Goal: Information Seeking & Learning: Find specific page/section

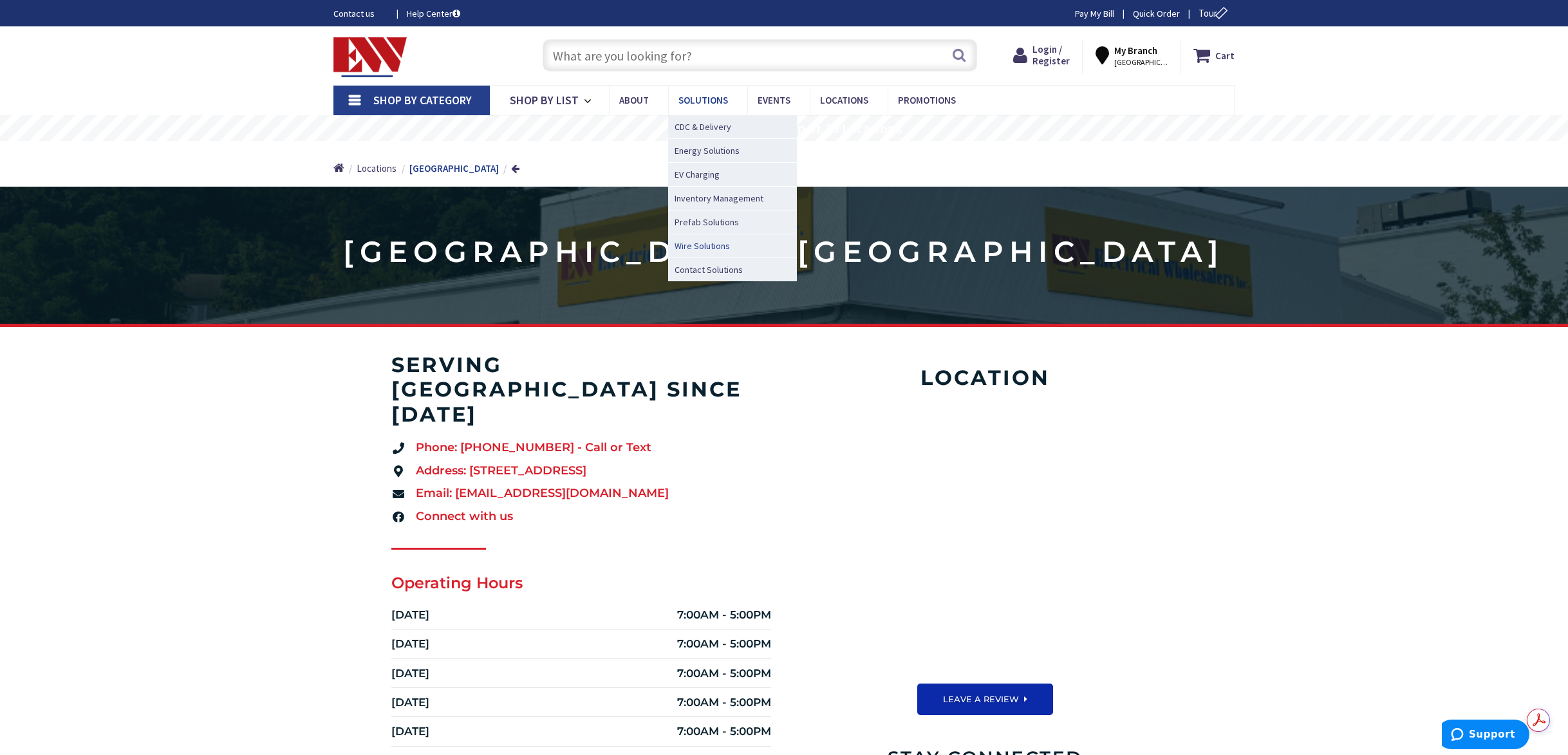
click at [680, 247] on span "Wire Solutions" at bounding box center [702, 246] width 55 height 13
click at [702, 247] on span "Wire Solutions" at bounding box center [702, 246] width 55 height 13
click at [704, 245] on span "Wire Solutions" at bounding box center [702, 246] width 55 height 13
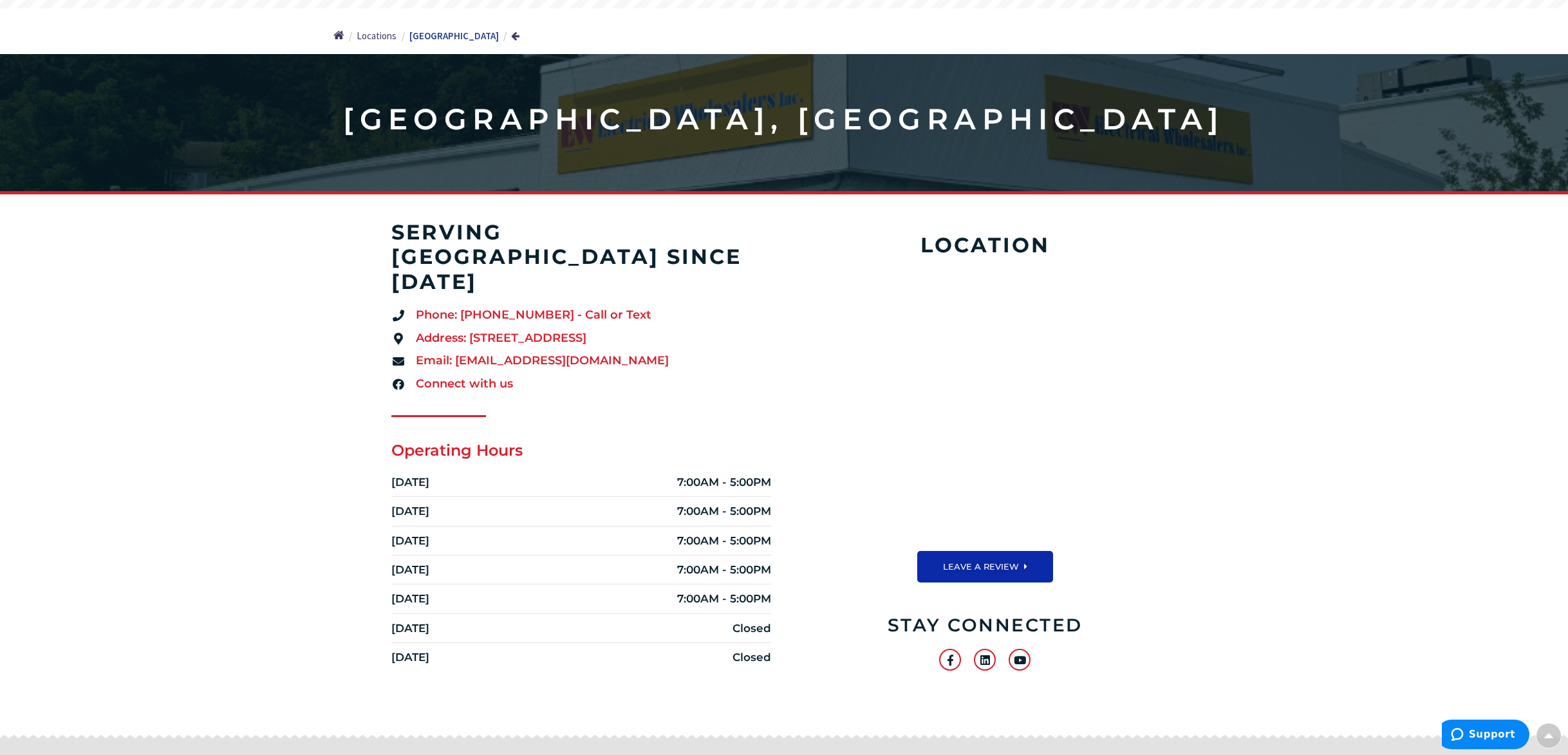
scroll to position [39, 0]
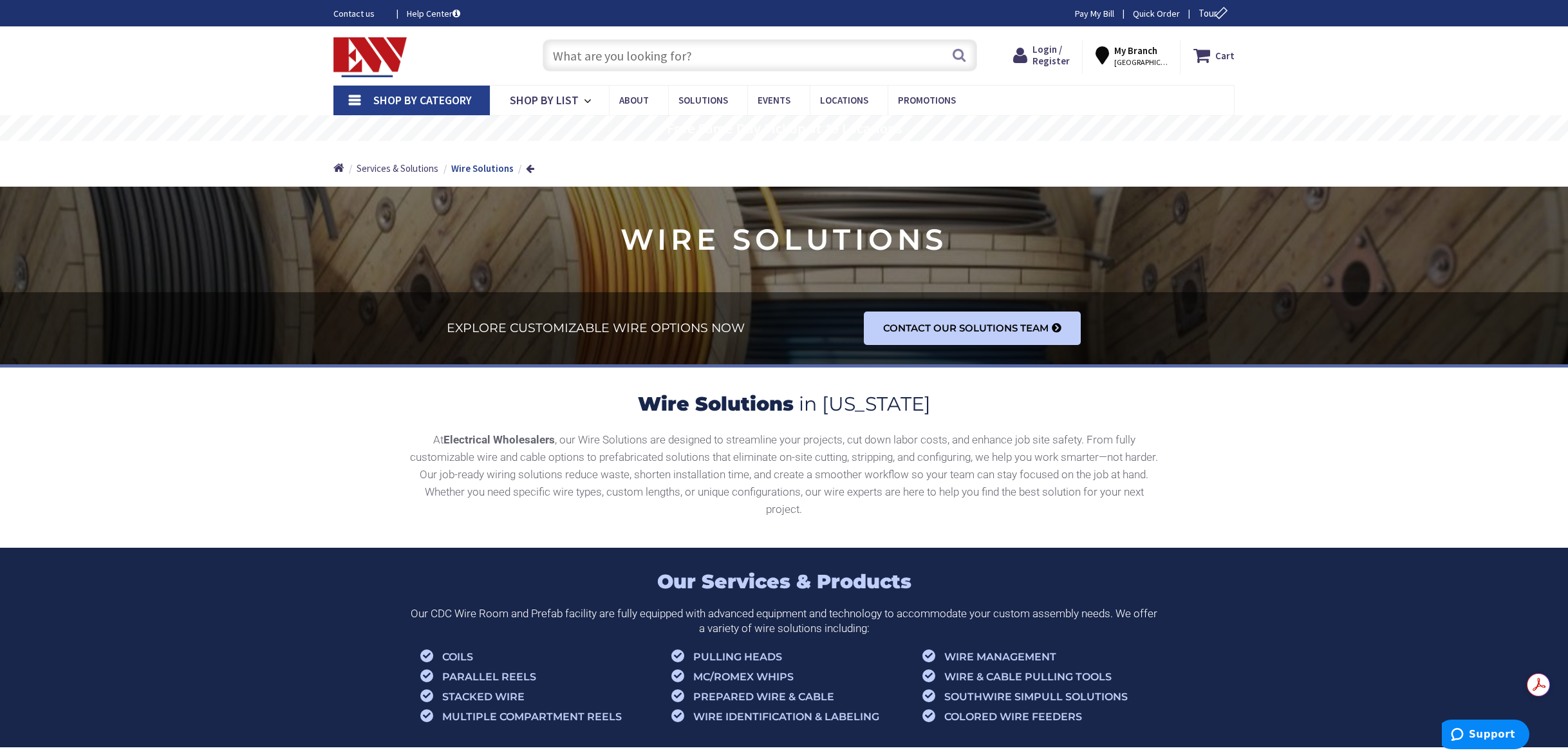
click at [594, 53] on input "text" at bounding box center [760, 55] width 434 height 33
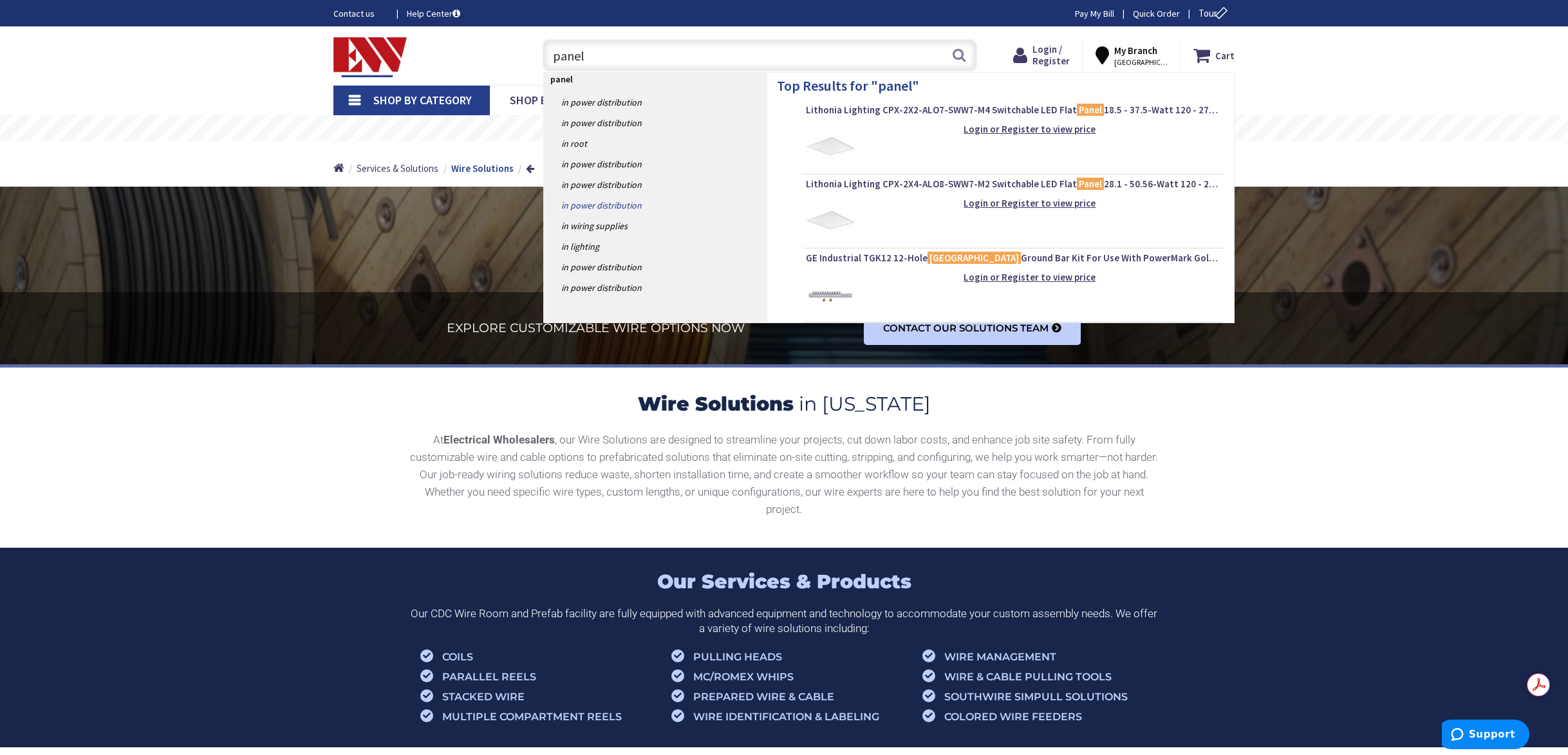
type input "panel"
click at [603, 205] on link "in Power Distribution" at bounding box center [655, 205] width 223 height 21
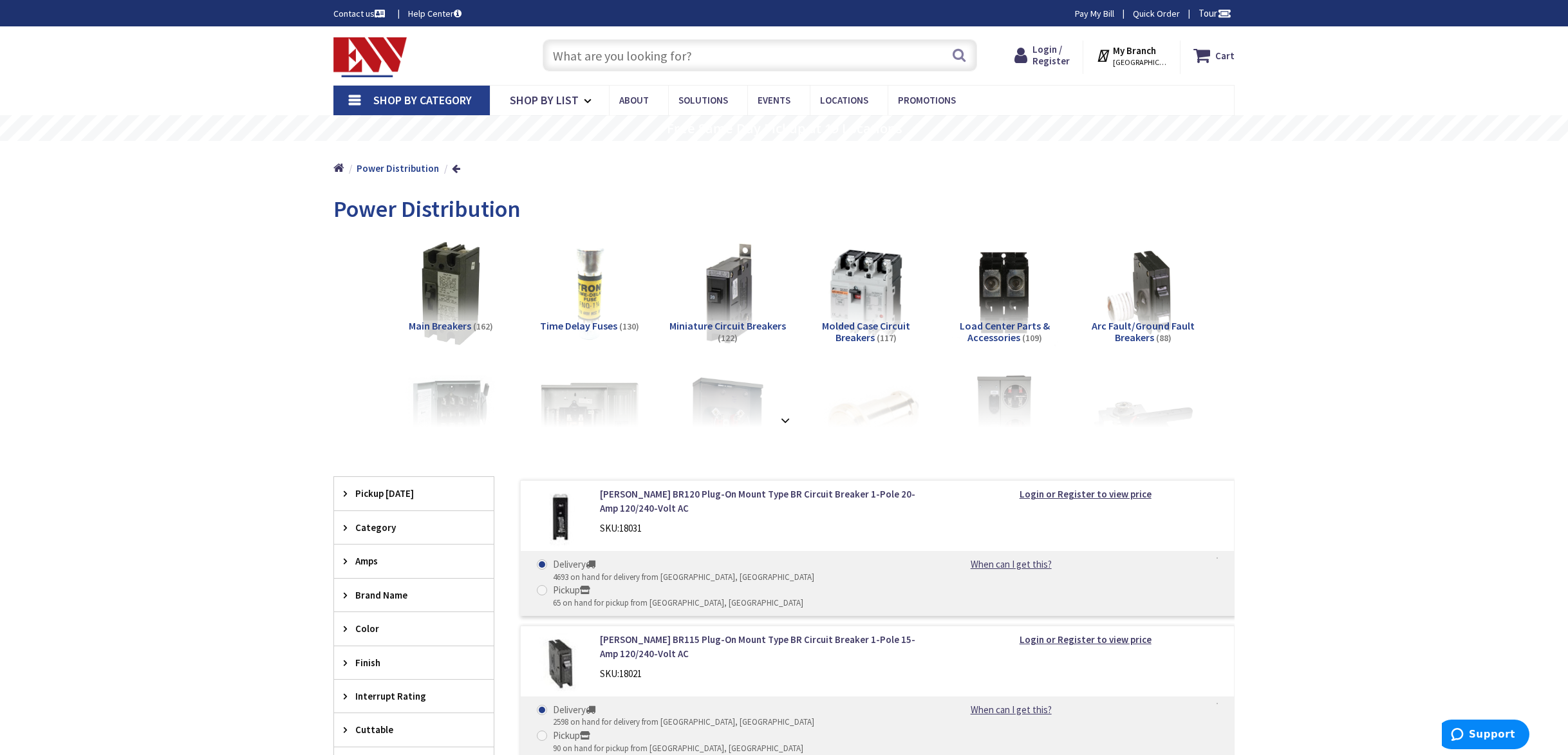
click at [574, 54] on input "text" at bounding box center [760, 55] width 434 height 33
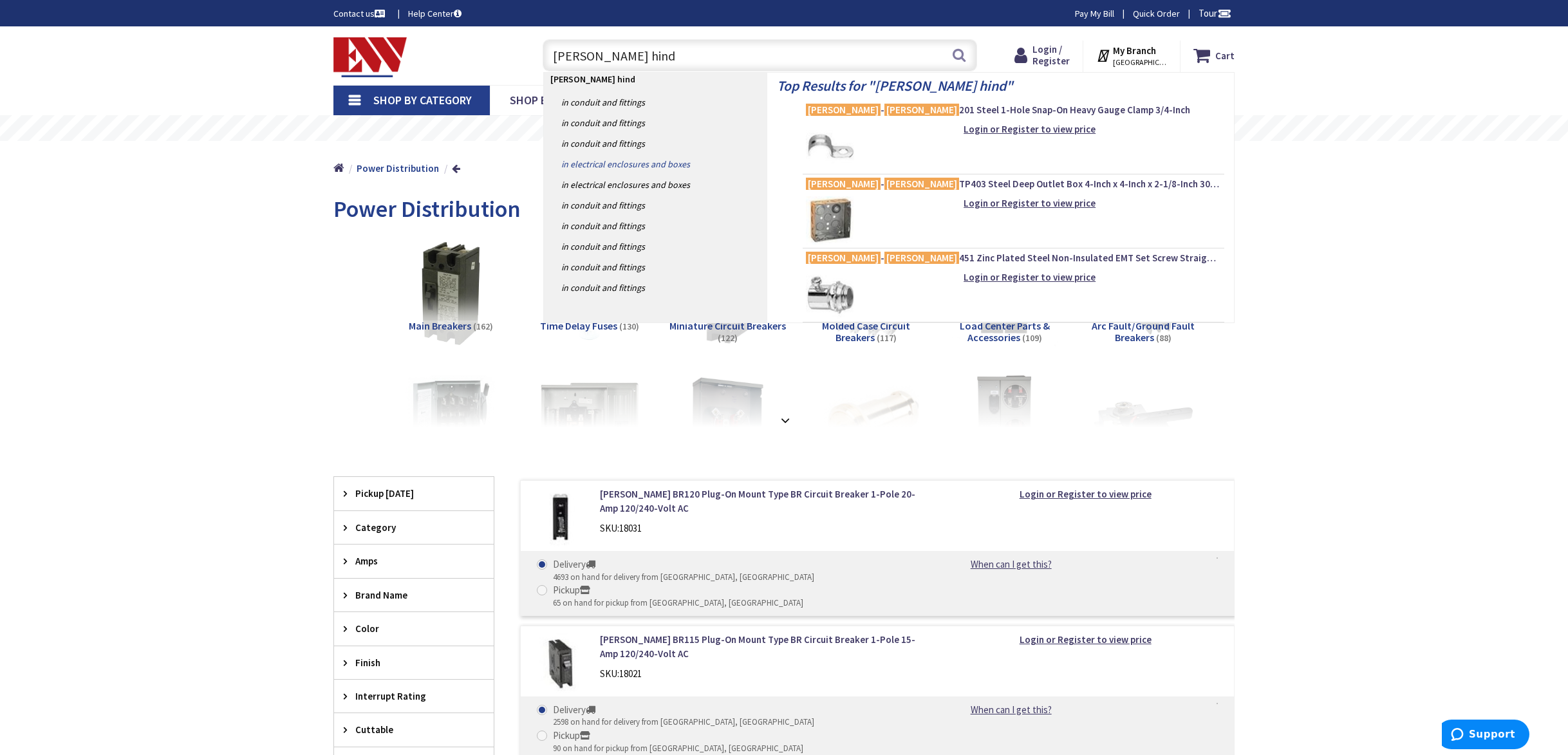
type input "crouse hind"
click at [589, 167] on link "in Electrical Enclosures and Boxes" at bounding box center [655, 163] width 223 height 21
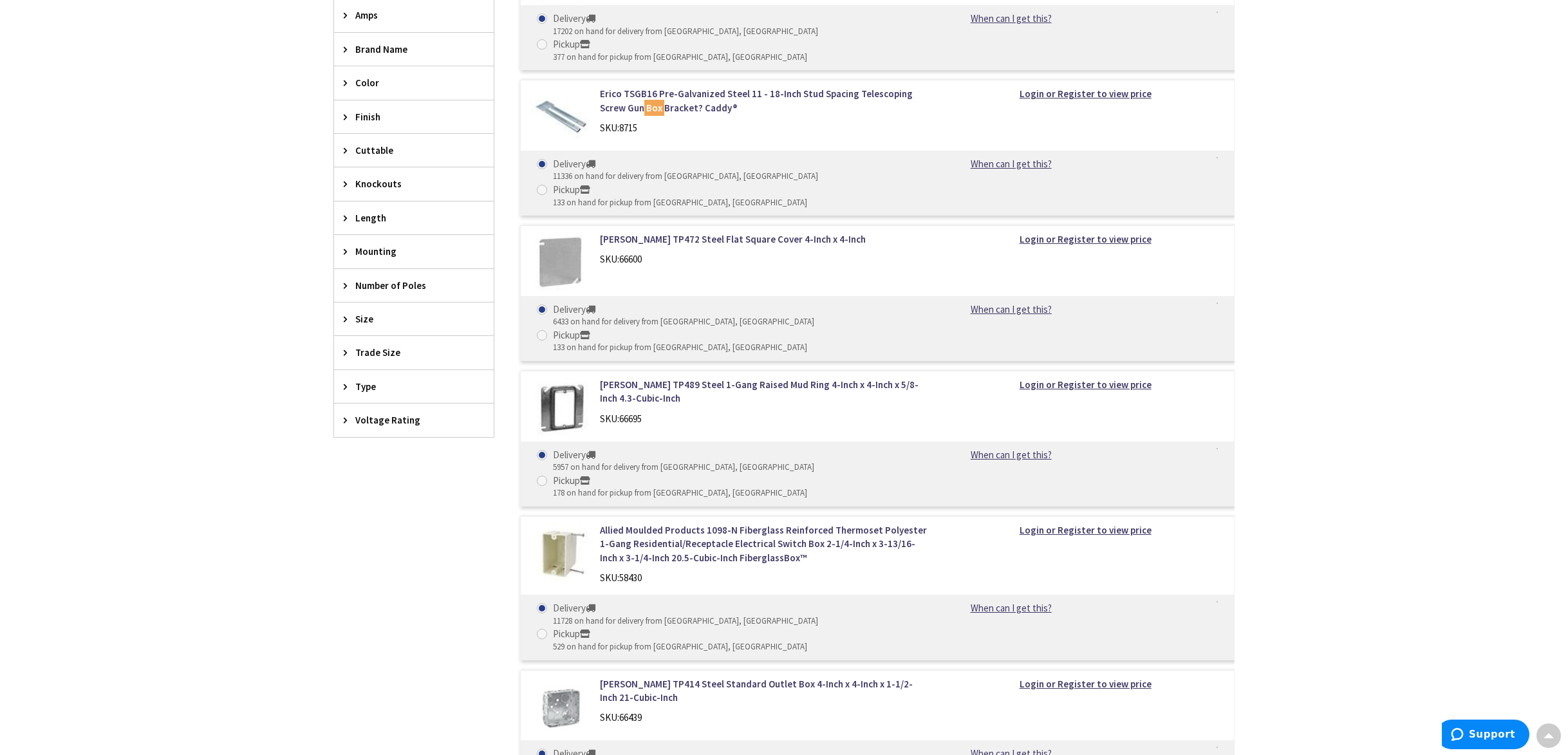
scroll to position [384, 0]
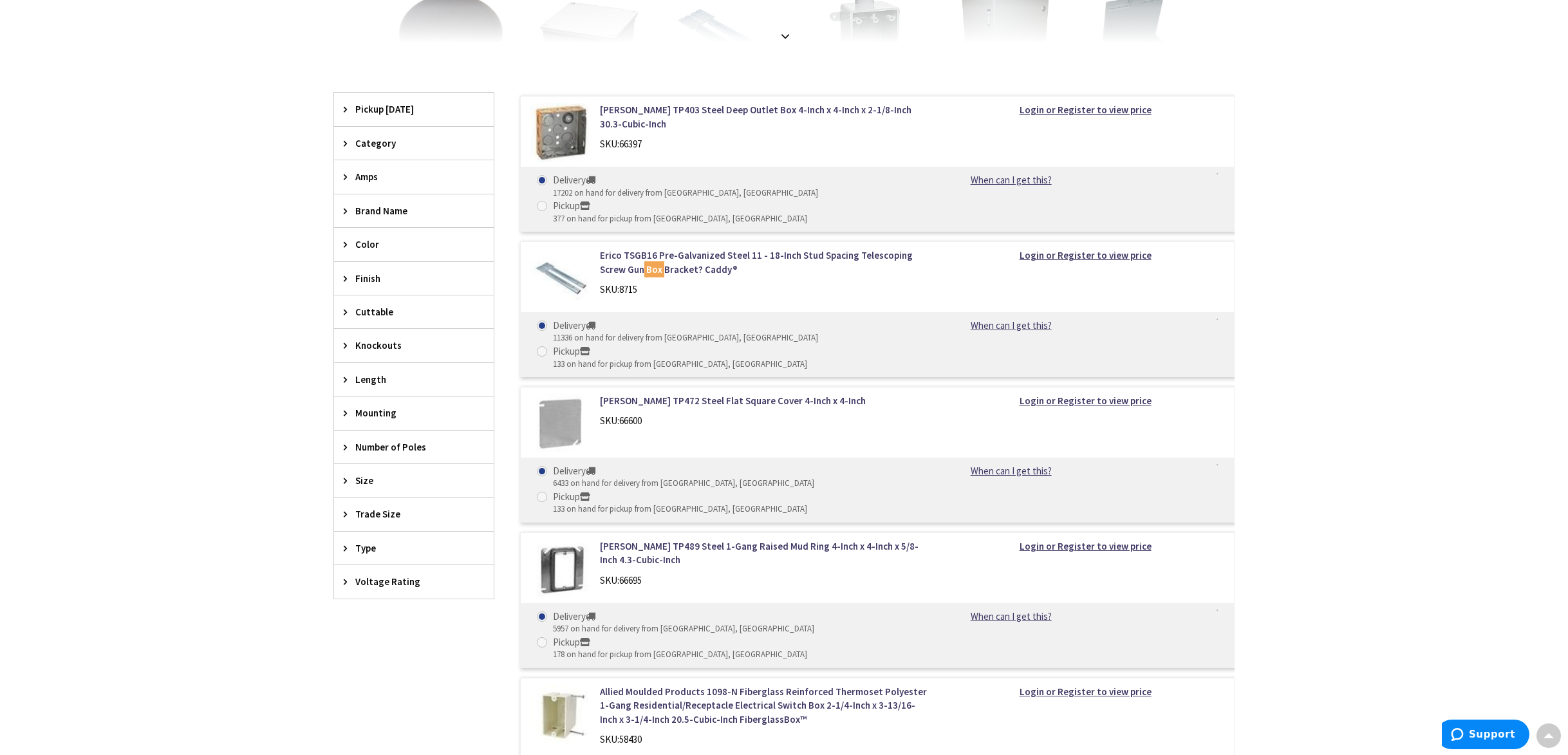
click at [389, 449] on span "Number of Poles" at bounding box center [407, 446] width 105 height 14
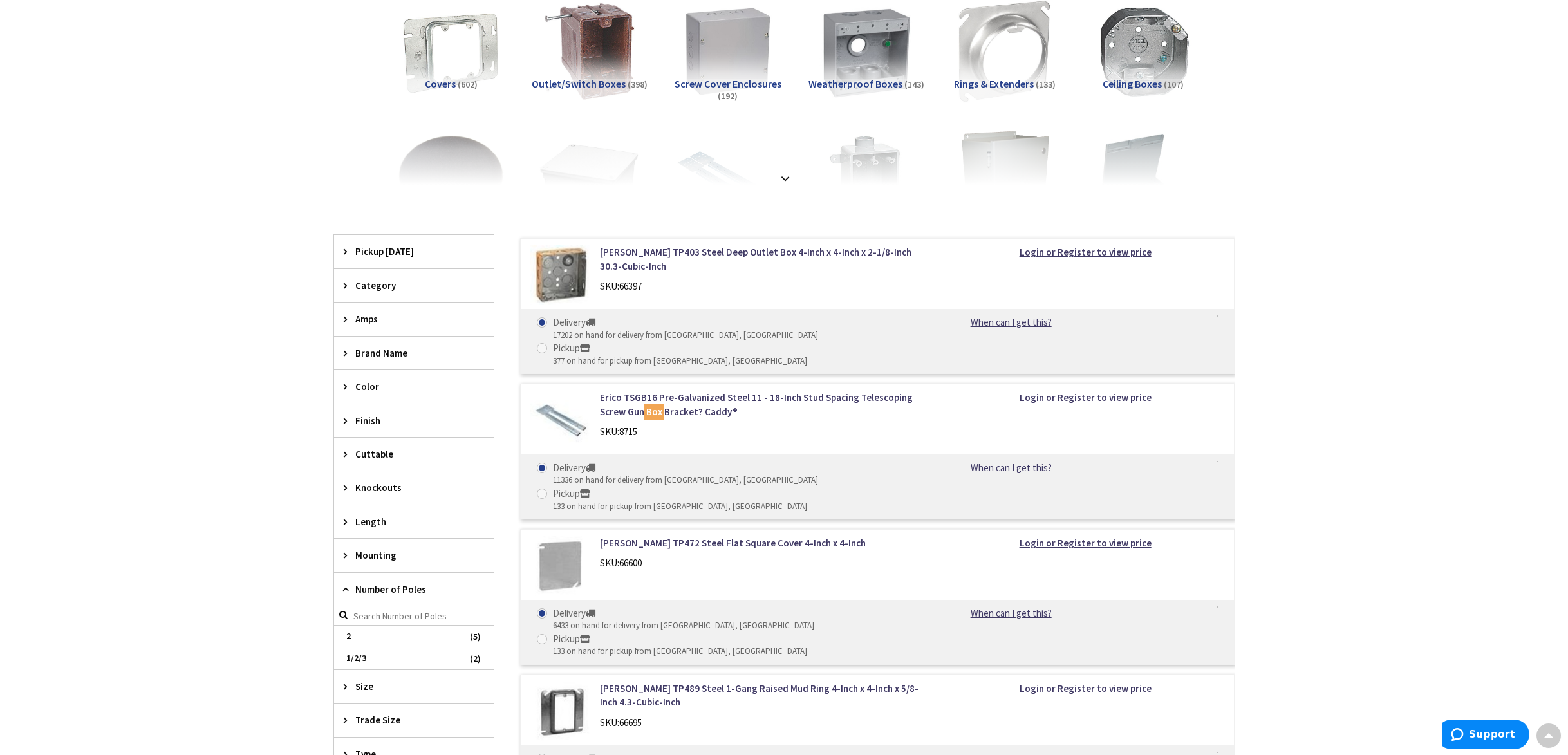
scroll to position [0, 0]
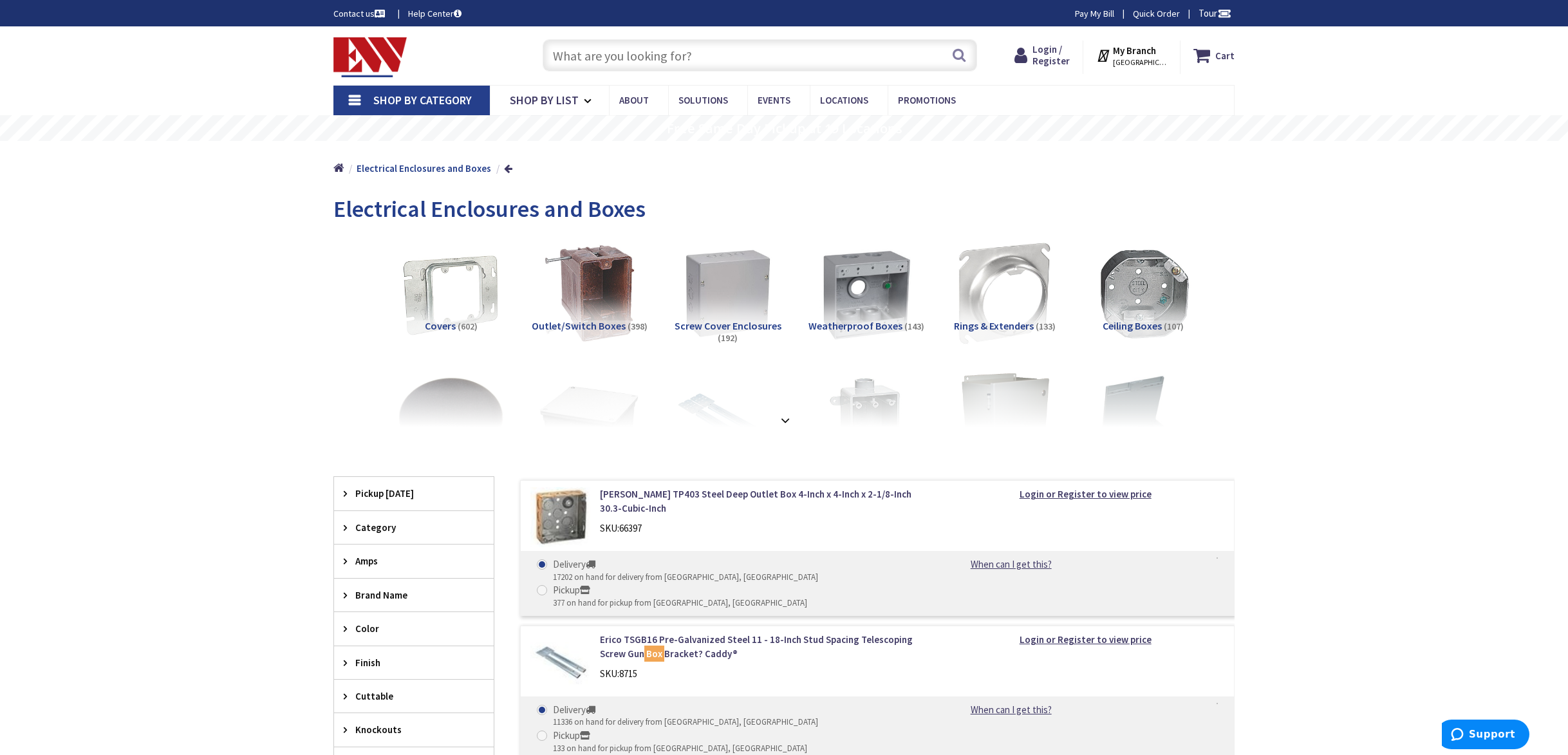
click at [593, 56] on input "text" at bounding box center [760, 55] width 434 height 33
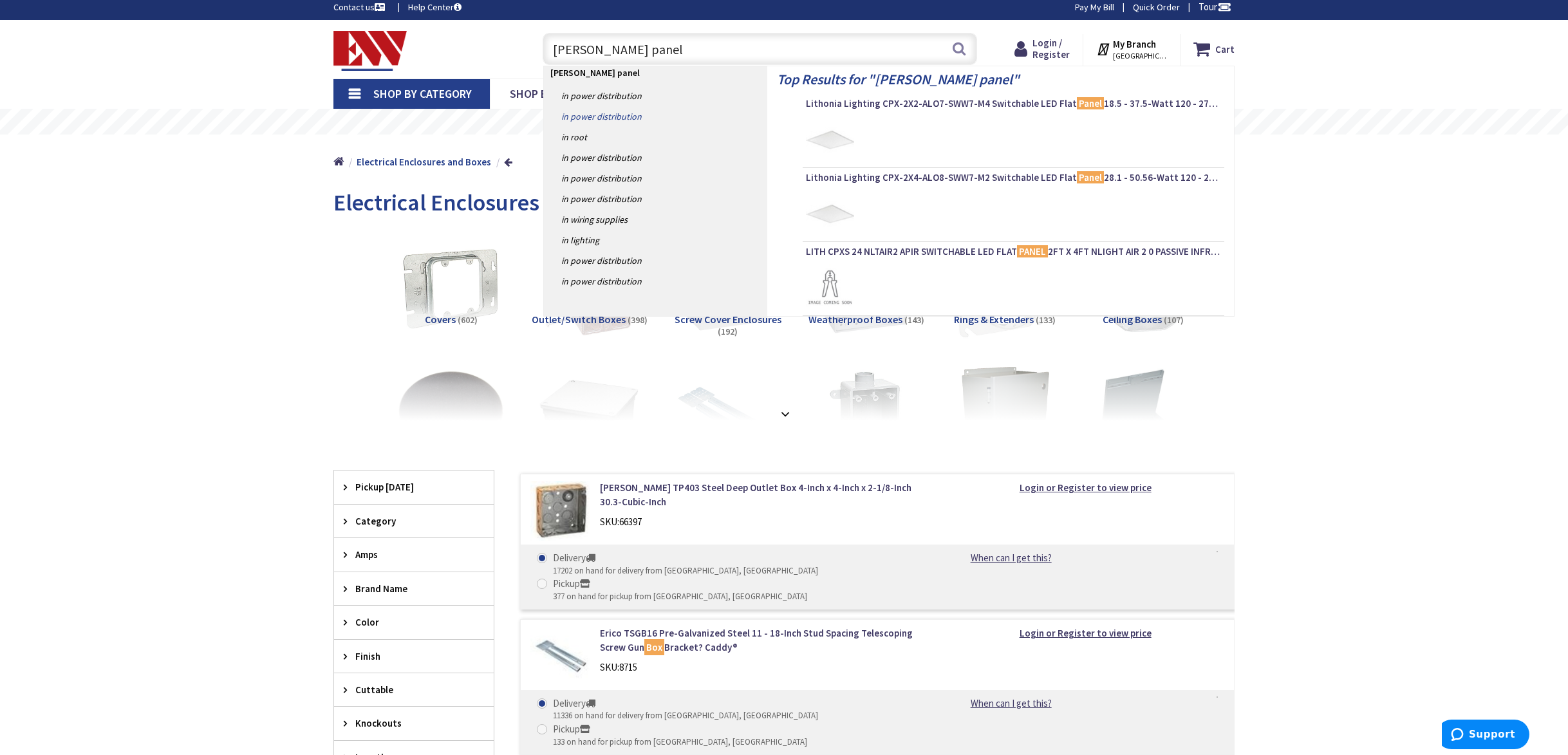
scroll to position [7, 0]
type input "crouse-hinds panel"
click at [613, 98] on link "in Power Distribution" at bounding box center [655, 95] width 223 height 21
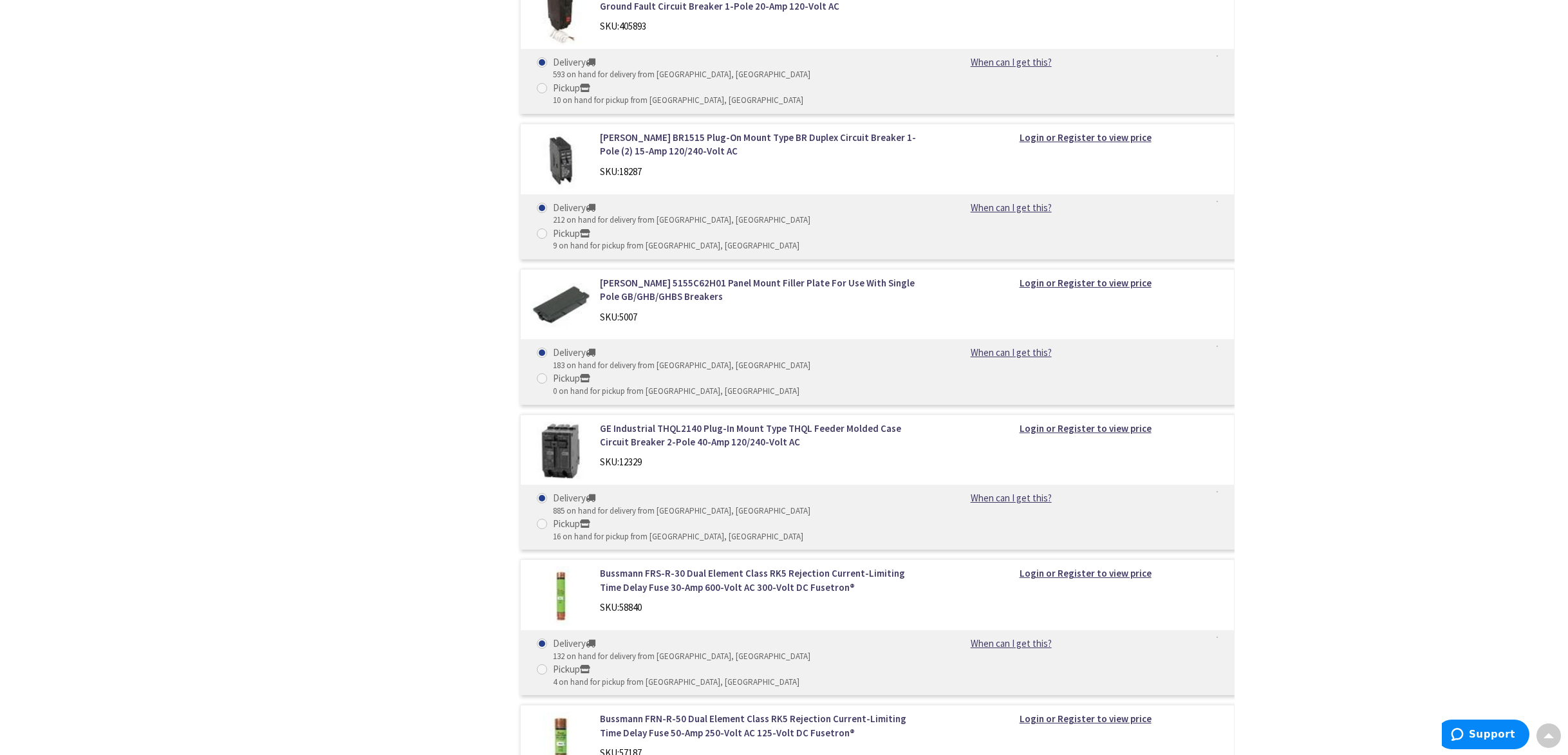
scroll to position [9361, 0]
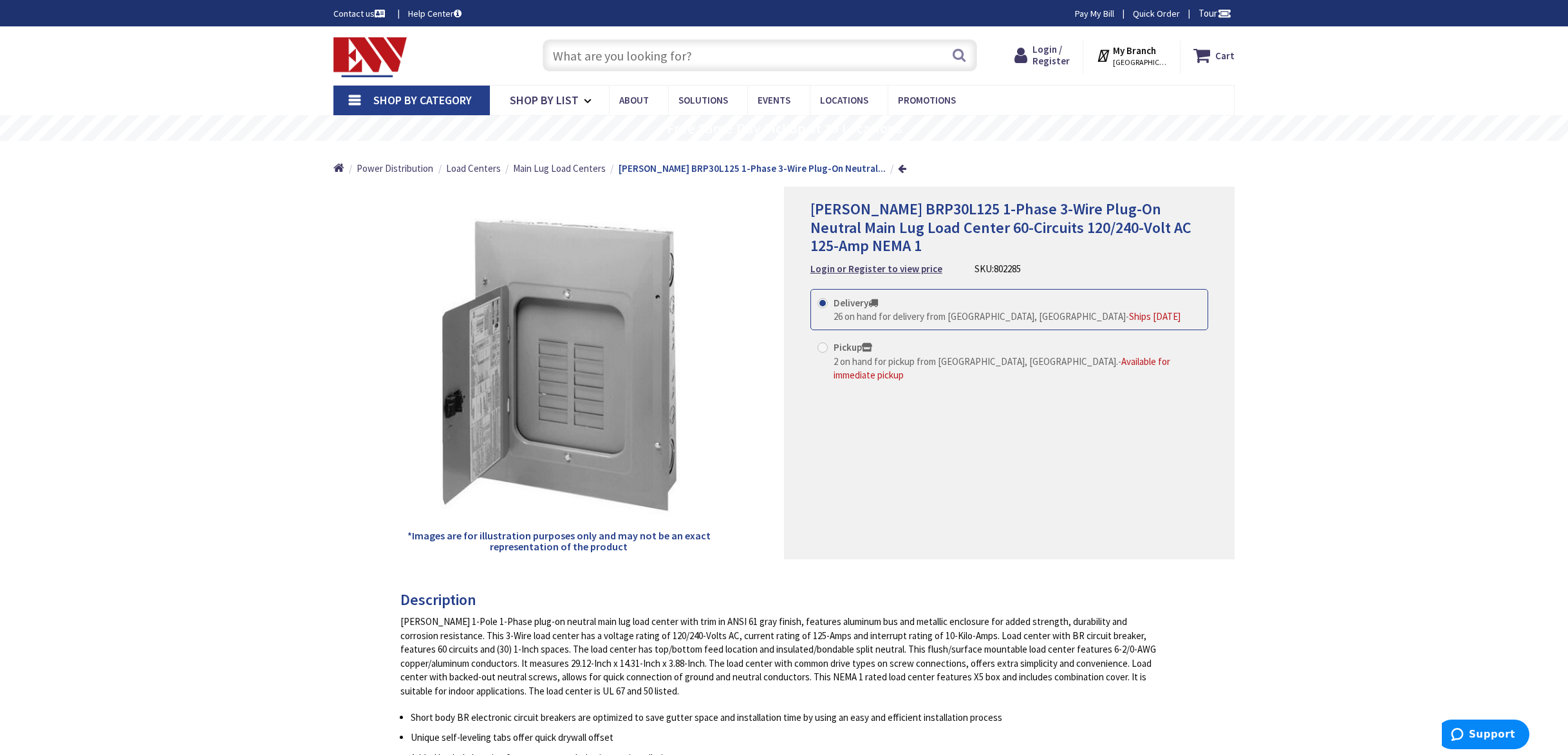
click at [582, 48] on input "text" at bounding box center [760, 55] width 434 height 33
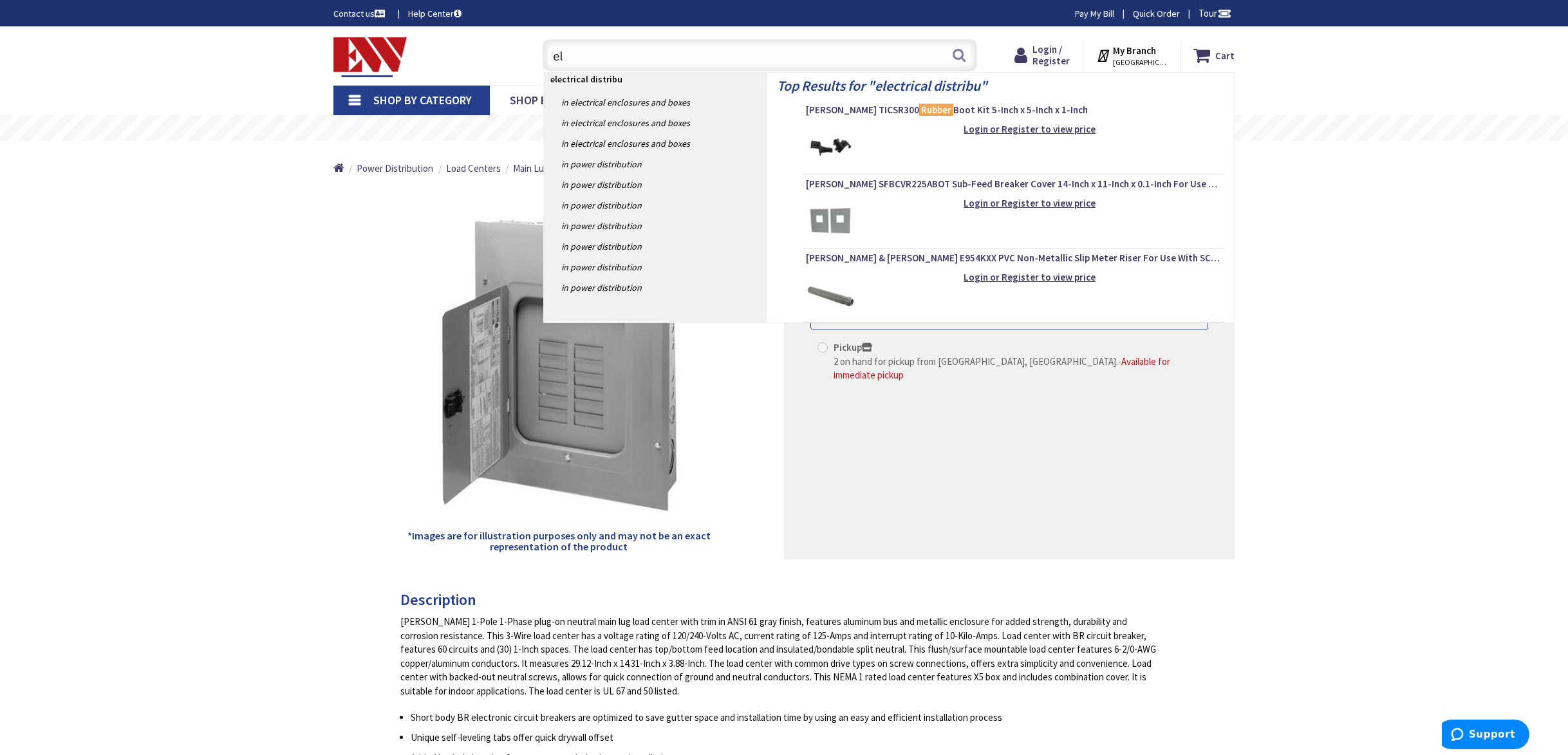
type input "e"
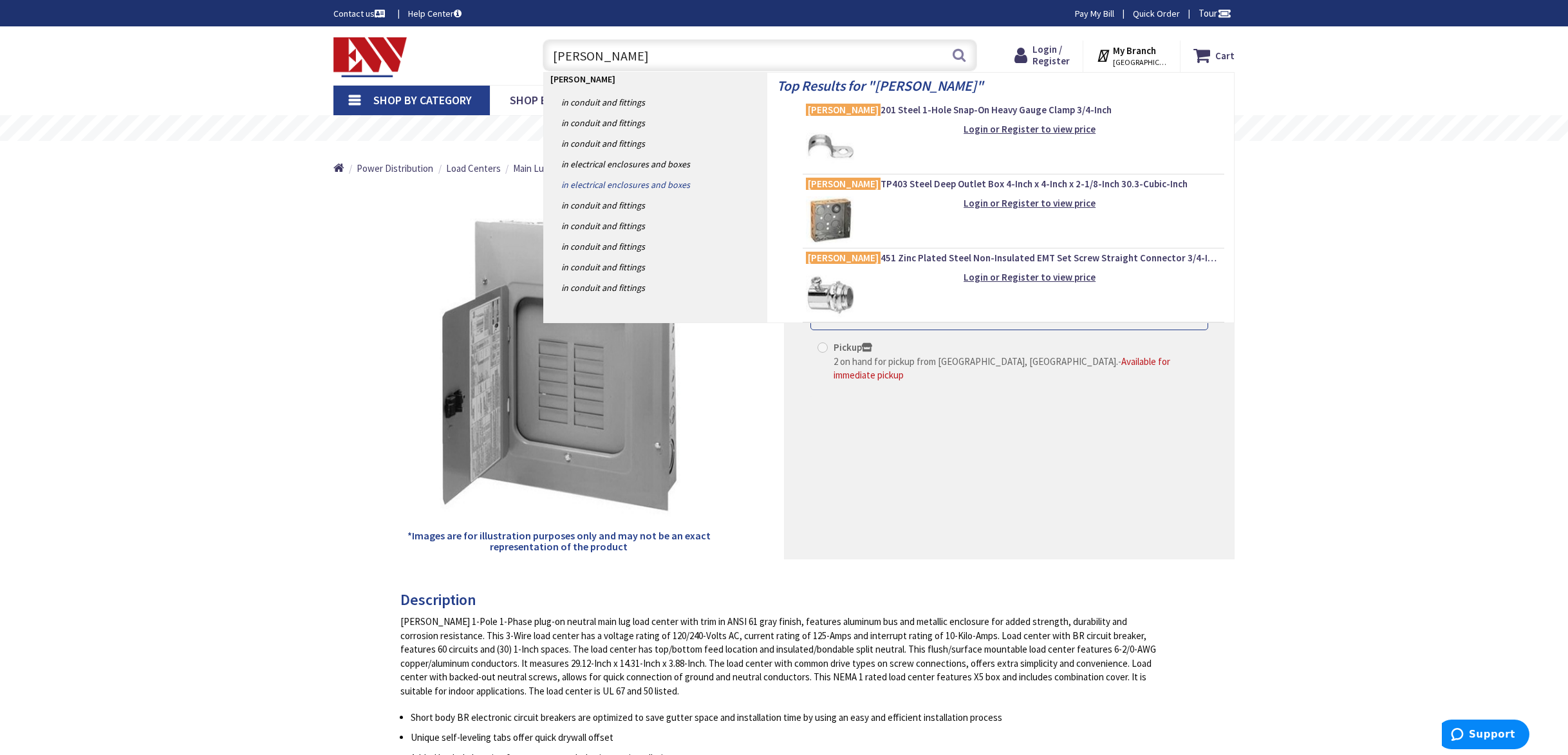
type input "crouse-hinds"
click at [638, 185] on link "in Electrical Enclosures and Boxes" at bounding box center [655, 184] width 223 height 21
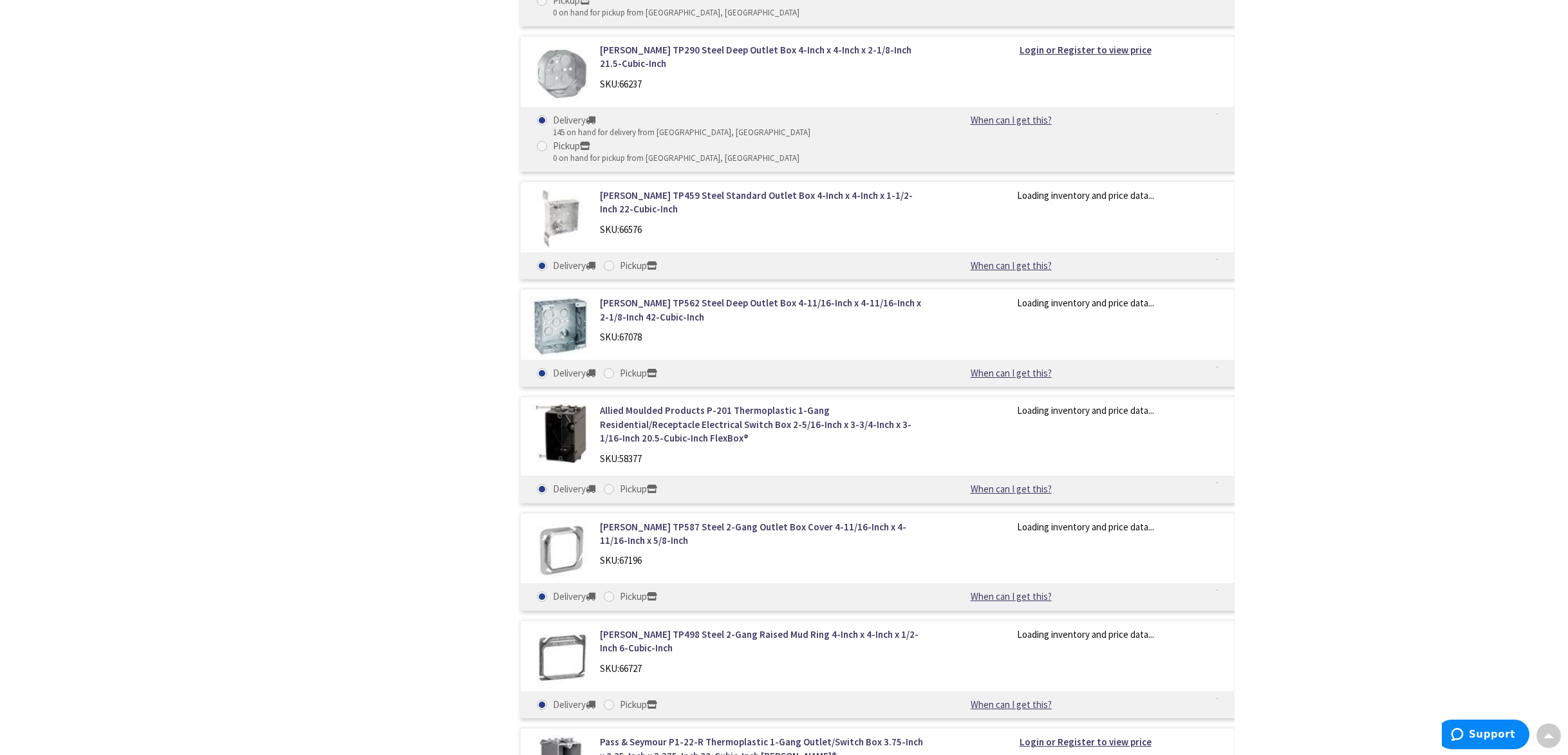
scroll to position [23236, 0]
